Goal: Task Accomplishment & Management: Complete application form

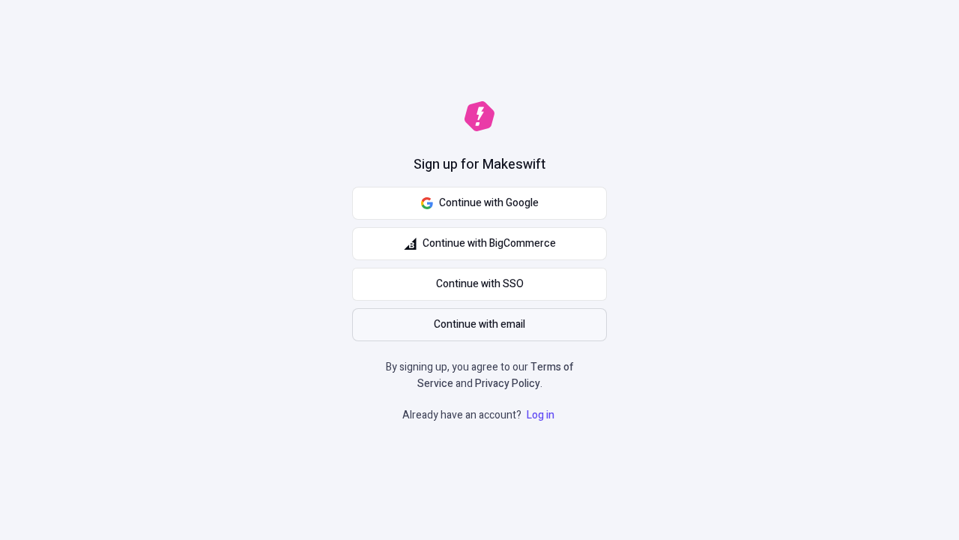
click at [480, 324] on span "Continue with email" at bounding box center [479, 324] width 91 height 16
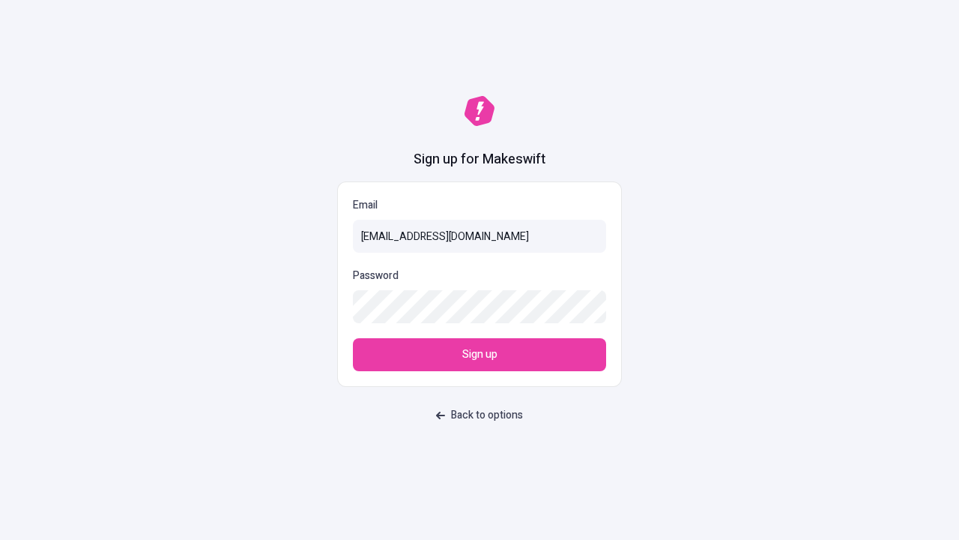
type input "sasha+test-ui+Bill37@makeswift.com"
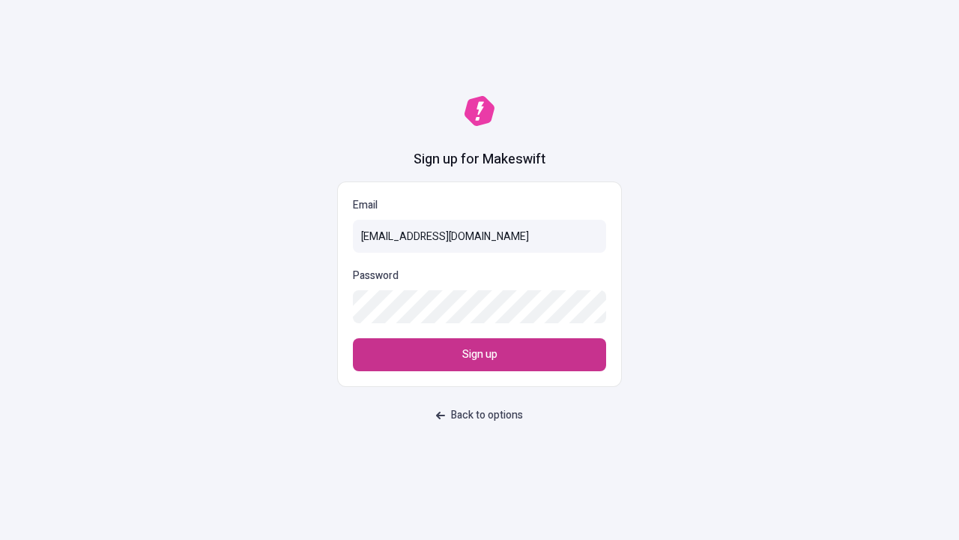
click at [480, 354] on span "Sign up" at bounding box center [479, 354] width 35 height 16
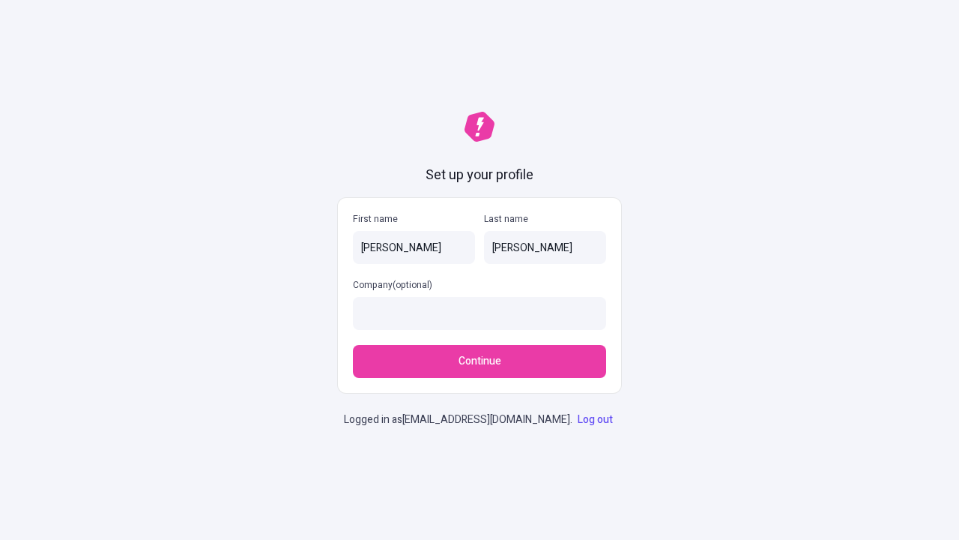
type input "[PERSON_NAME]"
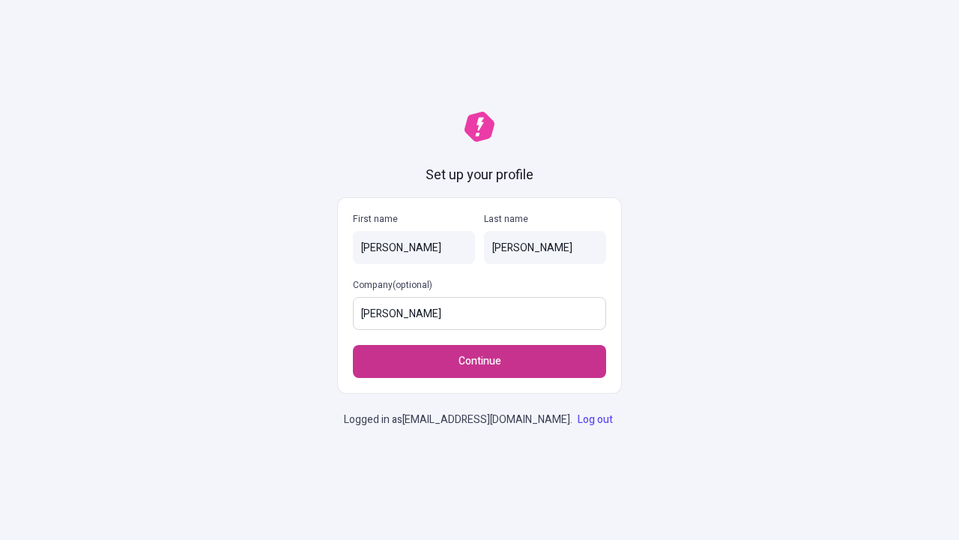
type input "[PERSON_NAME]"
click at [480, 361] on span "Continue" at bounding box center [480, 361] width 43 height 16
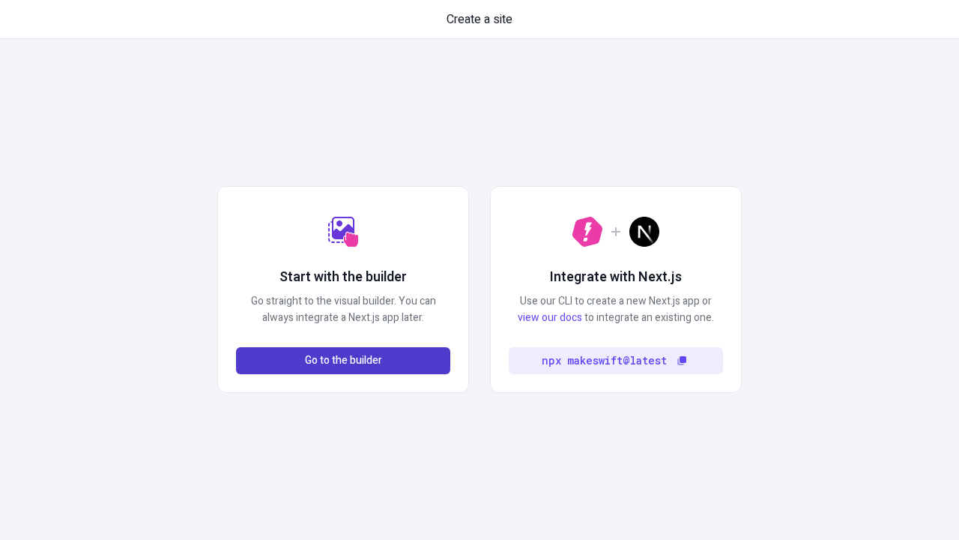
click at [343, 360] on span "Go to the builder" at bounding box center [343, 360] width 77 height 16
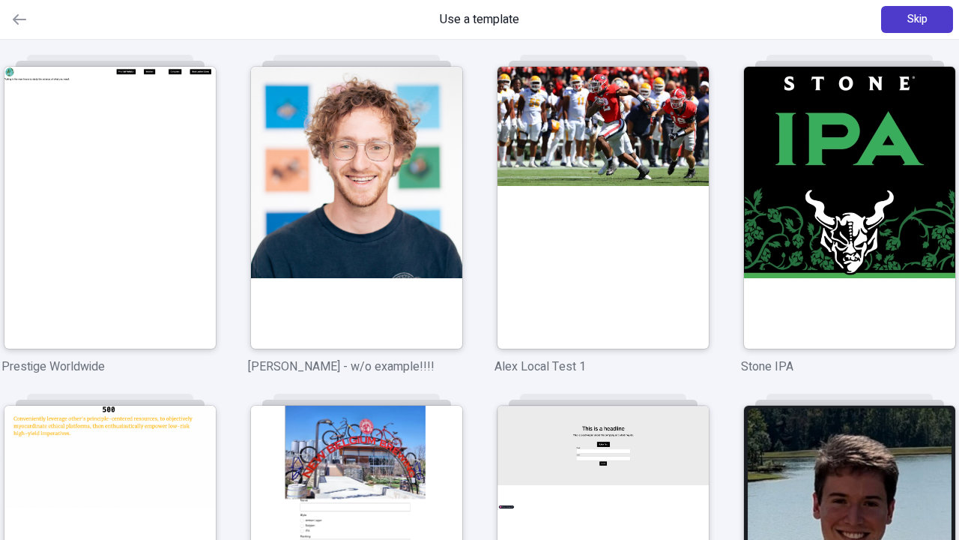
click at [917, 19] on span "Skip" at bounding box center [918, 19] width 20 height 16
